Goal: Consume media (video, audio)

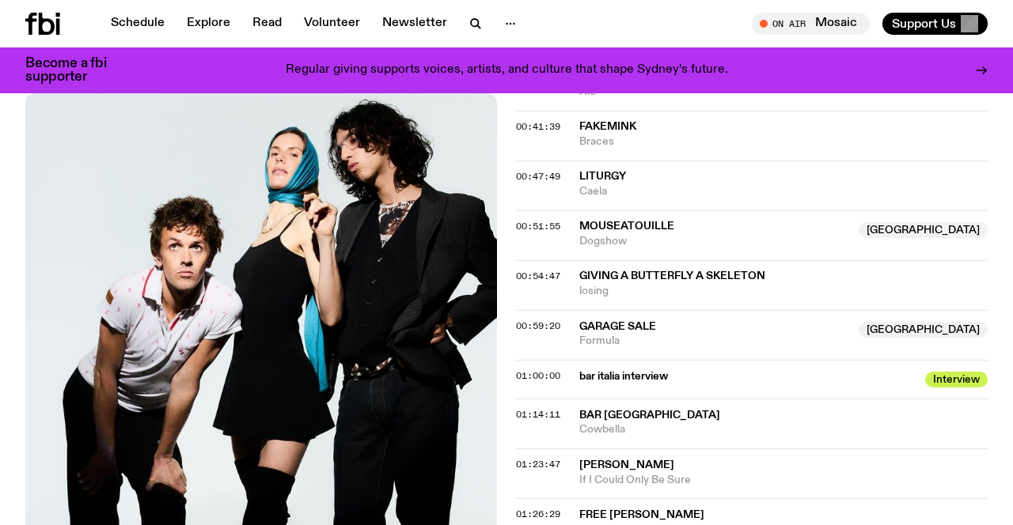
scroll to position [1253, 0]
click at [527, 376] on span "01:00:00" at bounding box center [538, 375] width 44 height 13
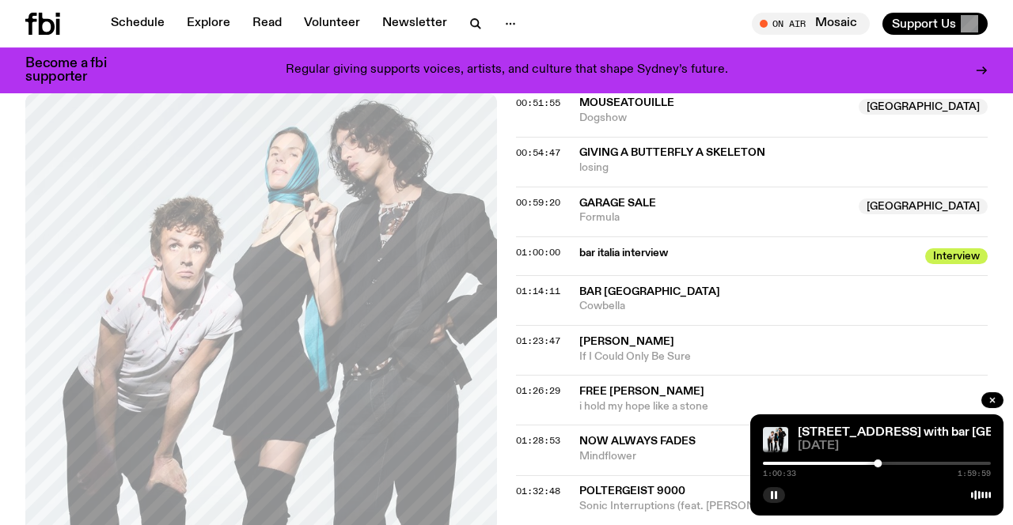
scroll to position [1372, 0]
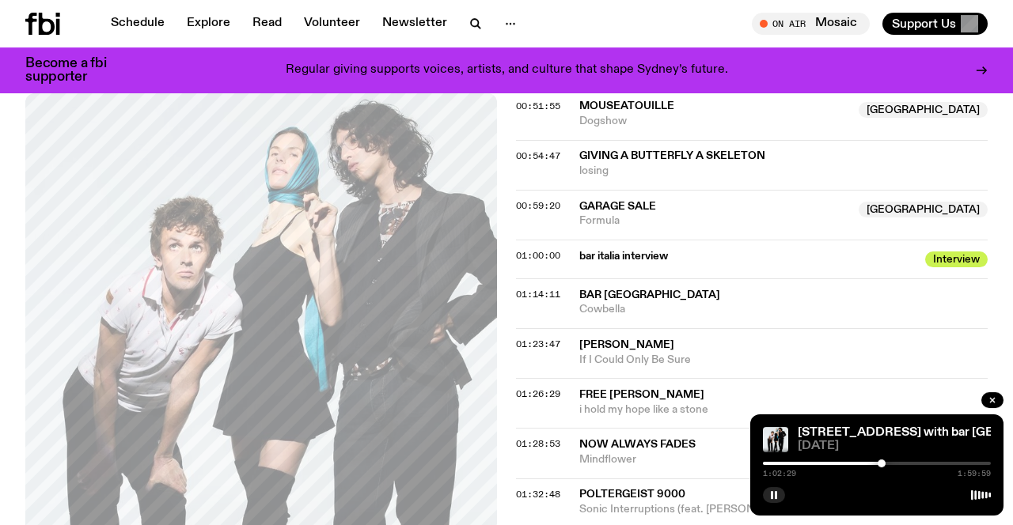
click at [882, 465] on div at bounding box center [882, 464] width 8 height 8
click at [879, 465] on div at bounding box center [880, 464] width 8 height 8
click at [916, 461] on div "1:16:32 1:59:59" at bounding box center [877, 468] width 228 height 19
click at [916, 462] on div at bounding box center [877, 463] width 228 height 3
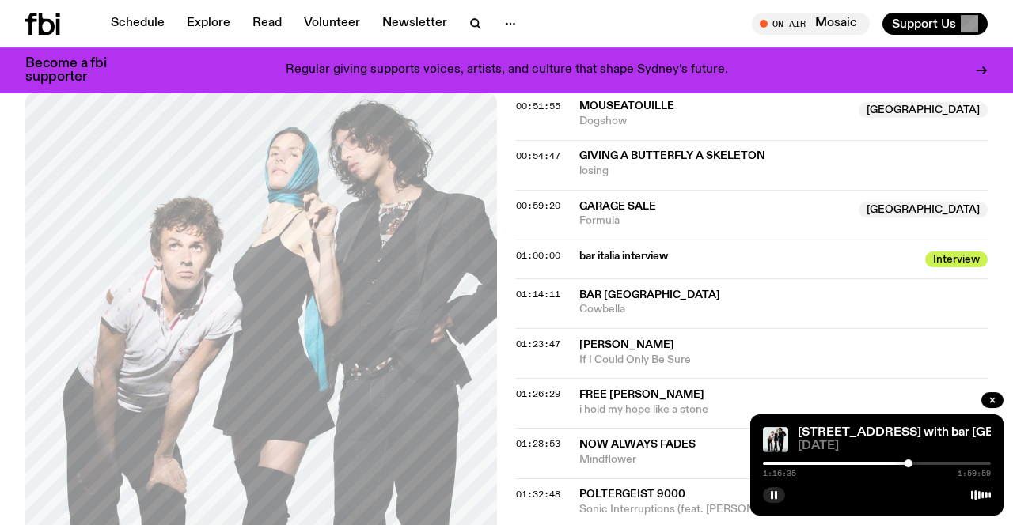
click at [920, 462] on div at bounding box center [877, 463] width 228 height 3
click at [916, 465] on div at bounding box center [915, 464] width 8 height 8
drag, startPoint x: 918, startPoint y: 465, endPoint x: 910, endPoint y: 466, distance: 8.0
click at [910, 466] on div at bounding box center [910, 464] width 8 height 8
click at [912, 466] on div at bounding box center [912, 464] width 8 height 8
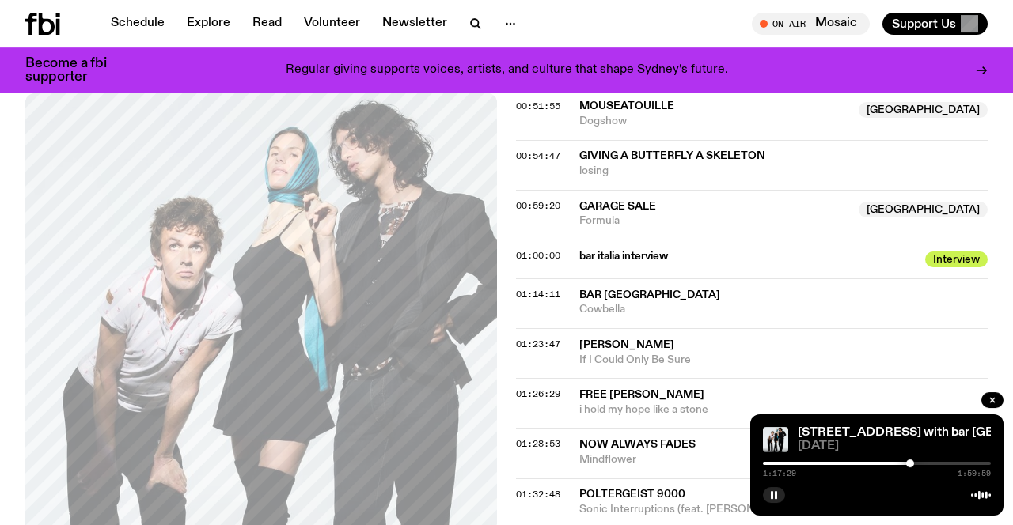
click at [910, 466] on div at bounding box center [910, 464] width 8 height 8
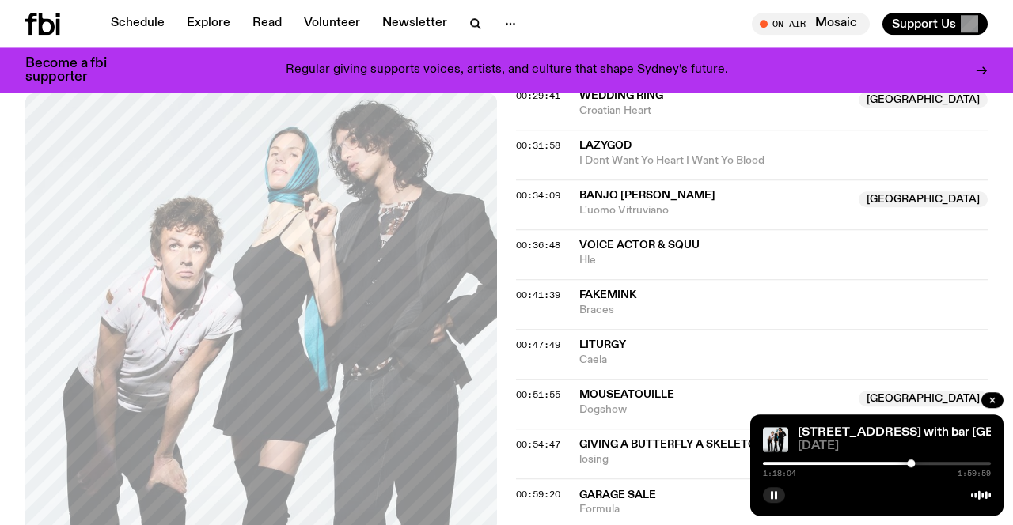
scroll to position [1235, 0]
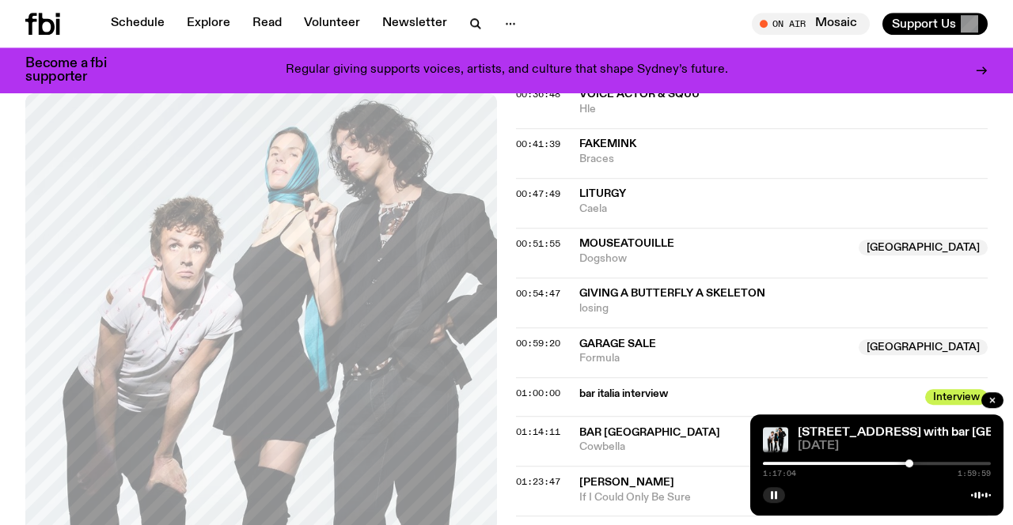
click at [909, 465] on div at bounding box center [909, 464] width 8 height 8
click at [911, 465] on div at bounding box center [911, 464] width 8 height 8
click at [913, 465] on div at bounding box center [913, 464] width 8 height 8
click at [912, 465] on div at bounding box center [913, 464] width 8 height 8
click at [909, 464] on div at bounding box center [909, 464] width 8 height 8
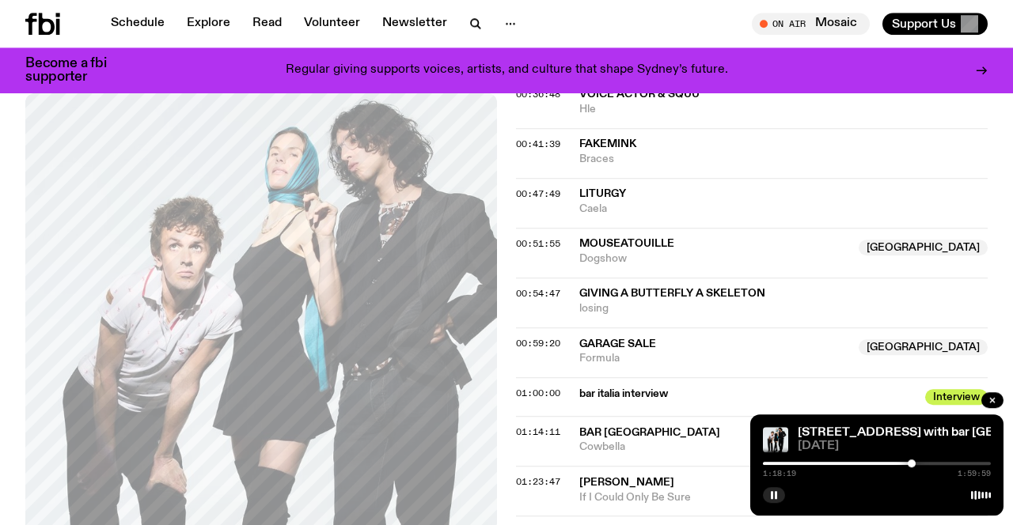
click at [912, 463] on div at bounding box center [912, 464] width 8 height 8
click at [776, 499] on rect "button" at bounding box center [776, 495] width 2 height 8
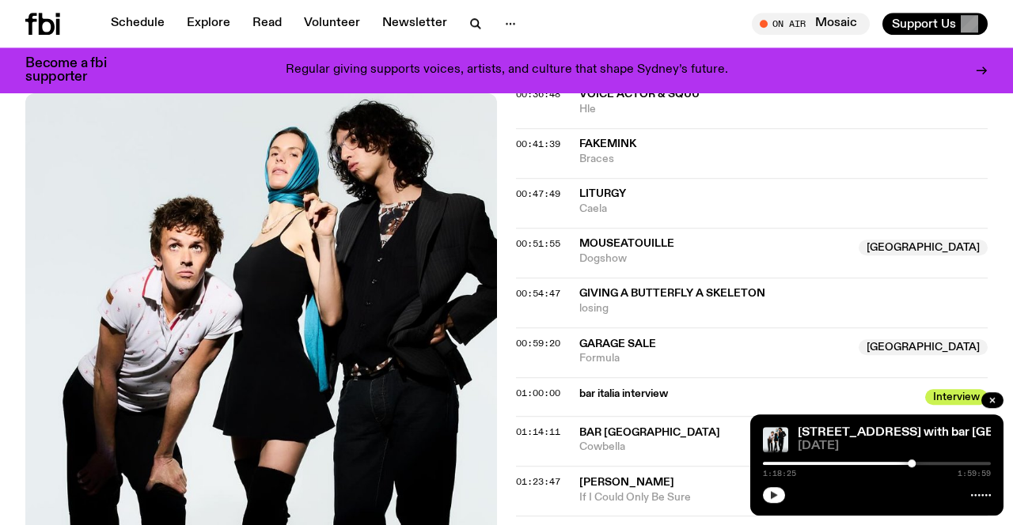
click at [776, 499] on icon "button" at bounding box center [773, 495] width 9 height 9
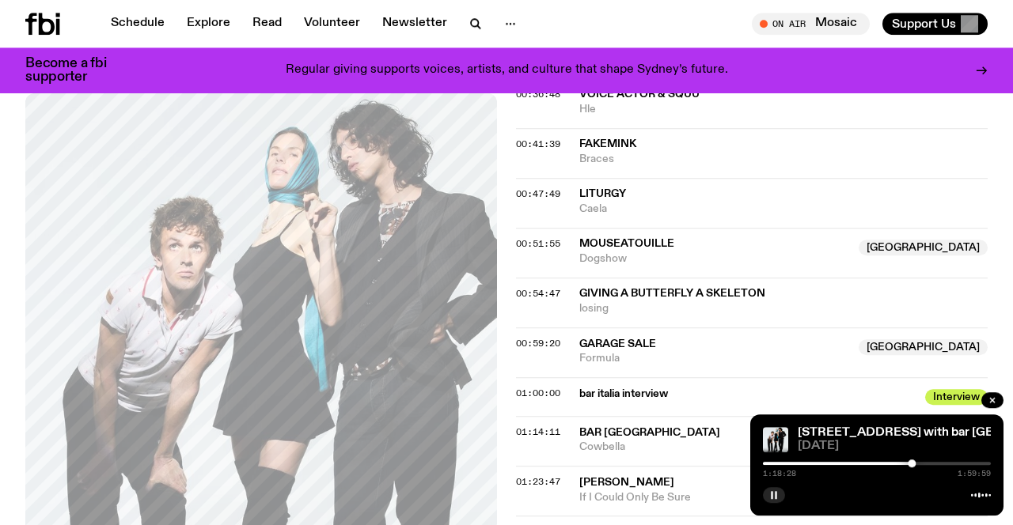
click at [776, 499] on rect "button" at bounding box center [776, 495] width 2 height 8
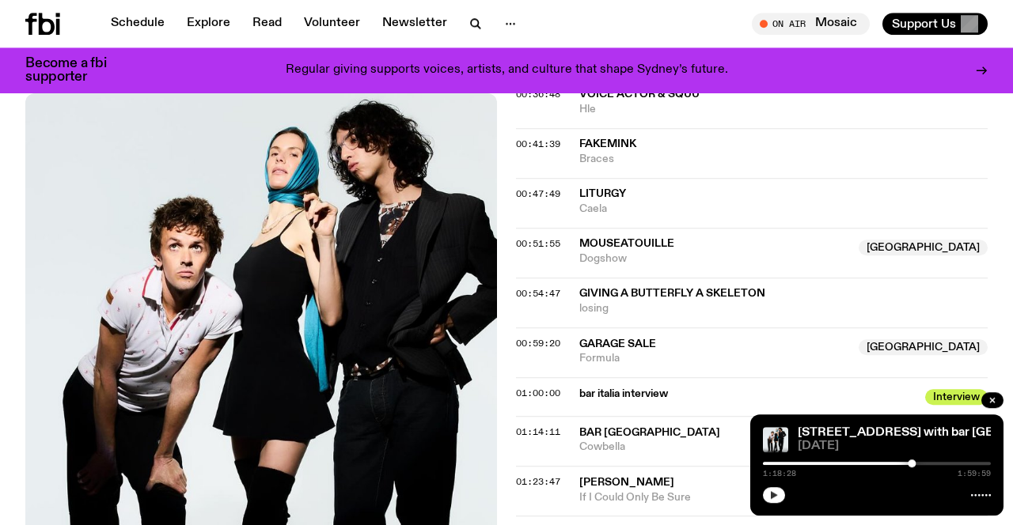
click at [776, 499] on icon "button" at bounding box center [773, 495] width 9 height 9
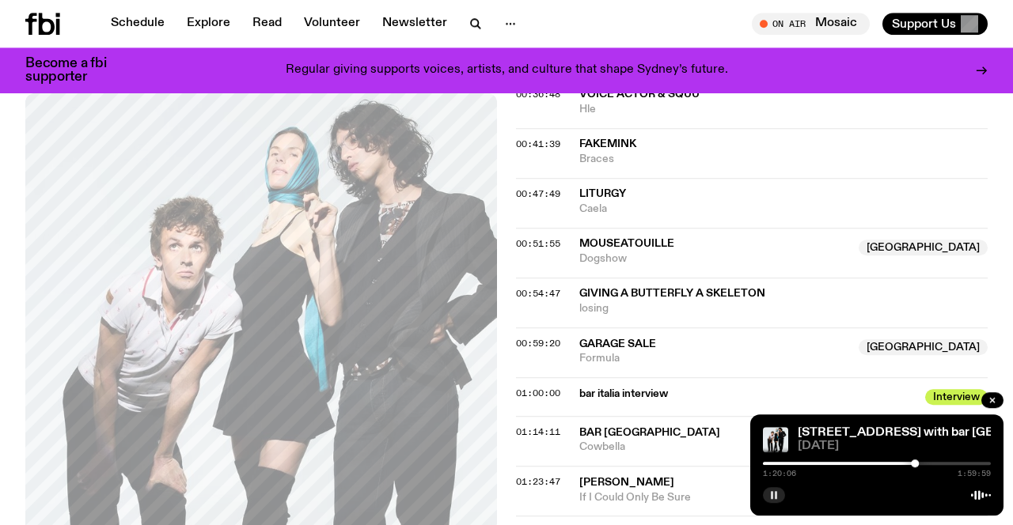
click at [777, 493] on icon "button" at bounding box center [773, 495] width 9 height 9
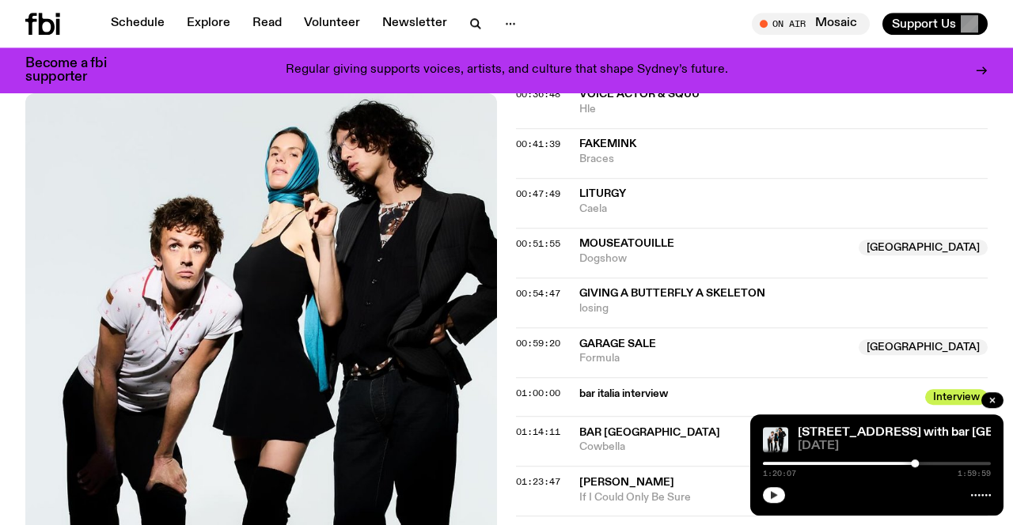
click at [779, 496] on icon "button" at bounding box center [773, 495] width 9 height 9
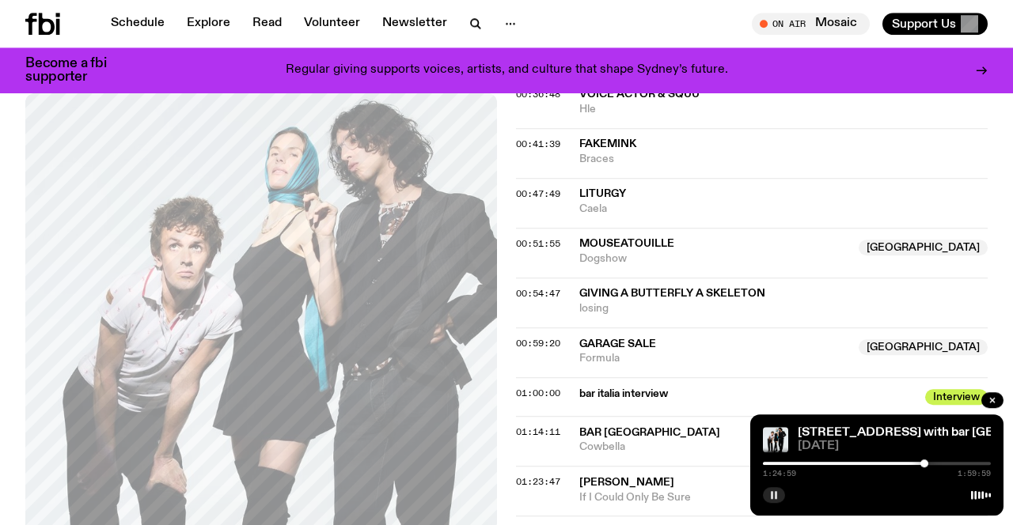
click at [924, 465] on div at bounding box center [924, 464] width 8 height 8
click at [928, 465] on div at bounding box center [928, 464] width 8 height 8
click at [931, 465] on div at bounding box center [931, 464] width 8 height 8
click at [907, 464] on div at bounding box center [817, 463] width 228 height 3
click at [911, 465] on div at bounding box center [877, 463] width 228 height 3
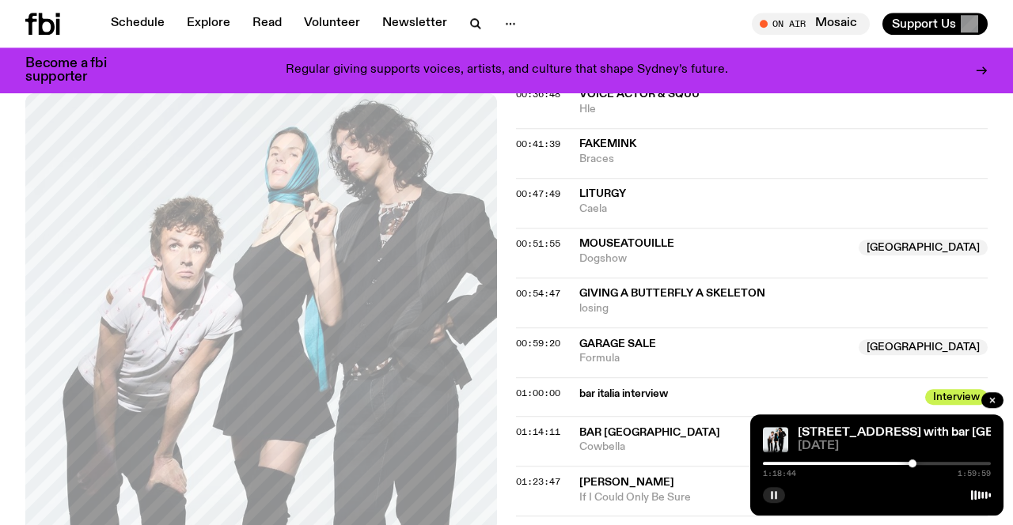
click at [912, 463] on div at bounding box center [913, 464] width 8 height 8
click at [912, 464] on div at bounding box center [912, 464] width 8 height 8
click at [911, 464] on div at bounding box center [911, 464] width 8 height 8
